Goal: Information Seeking & Learning: Learn about a topic

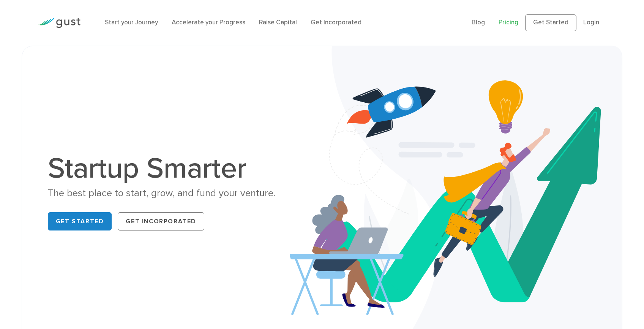
click at [511, 23] on link "Pricing" at bounding box center [509, 23] width 20 height 8
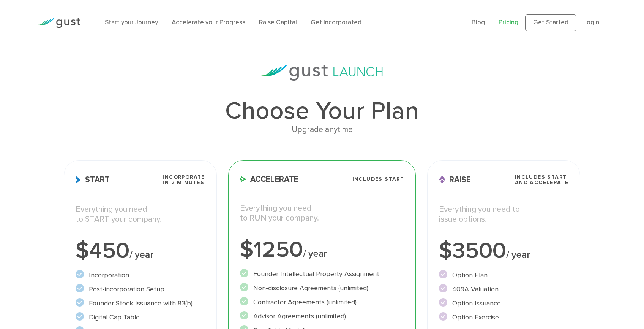
click at [68, 22] on img at bounding box center [59, 23] width 43 height 10
